Goal: Task Accomplishment & Management: Use online tool/utility

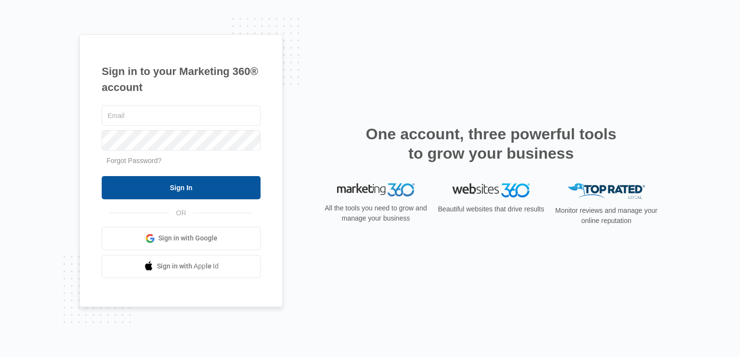
type input "[EMAIL_ADDRESS][DOMAIN_NAME]"
click at [197, 187] on input "Sign In" at bounding box center [181, 187] width 159 height 23
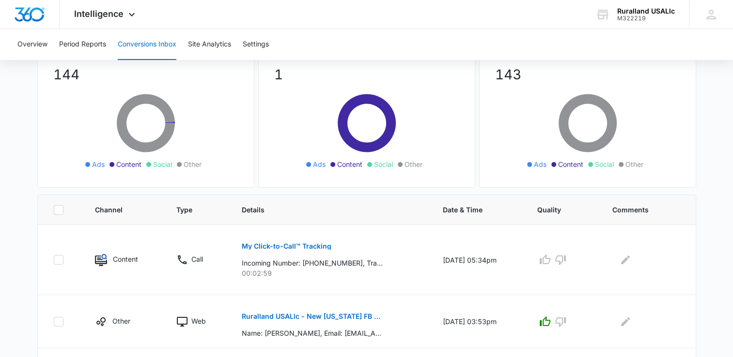
scroll to position [97, 0]
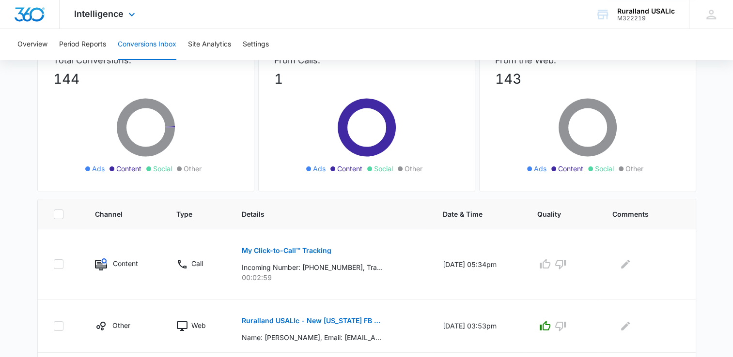
scroll to position [97, 0]
